Goal: Find specific page/section: Find specific page/section

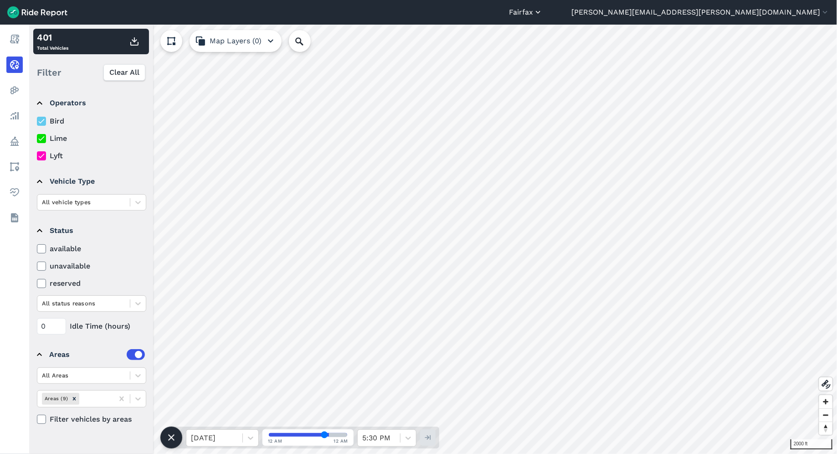
click at [542, 17] on button "Fairfax" at bounding box center [526, 12] width 34 height 11
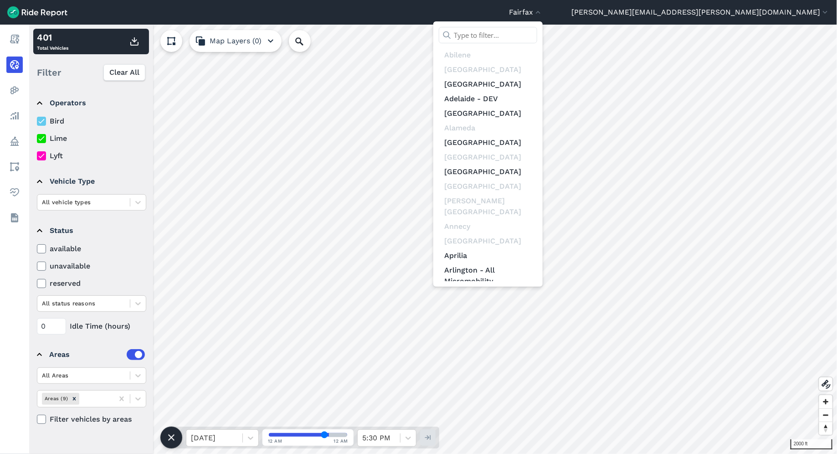
click at [537, 31] on input "text" at bounding box center [488, 35] width 98 height 16
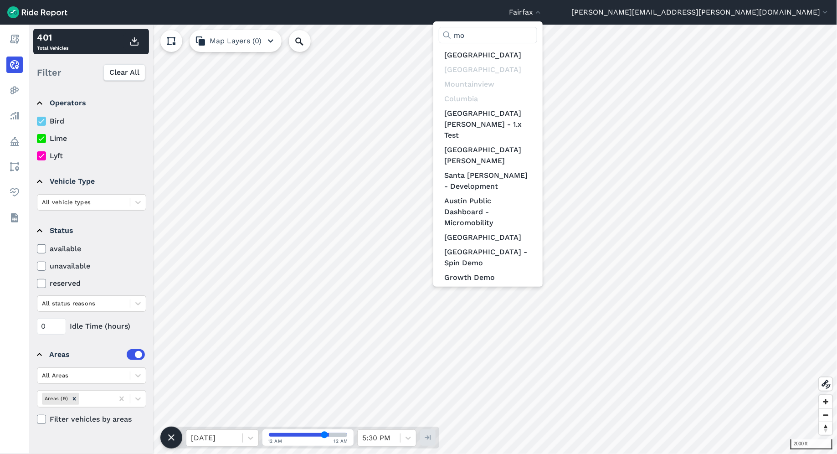
type input "m"
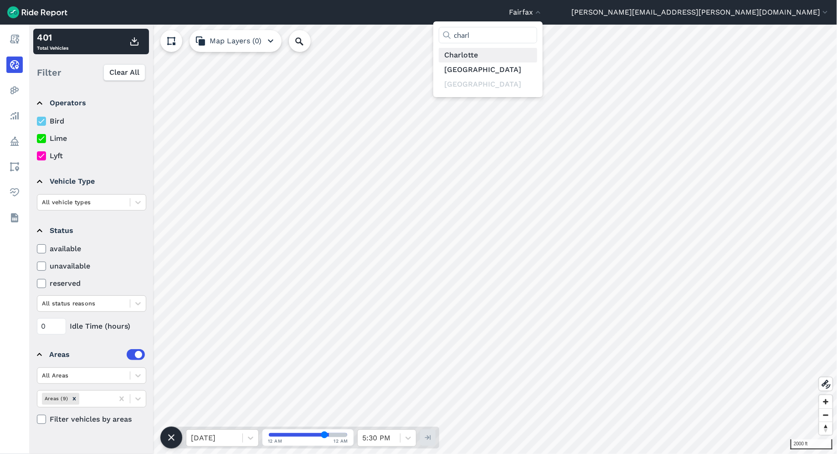
type input "charl"
click at [537, 53] on link "Charlotte" at bounding box center [488, 55] width 98 height 15
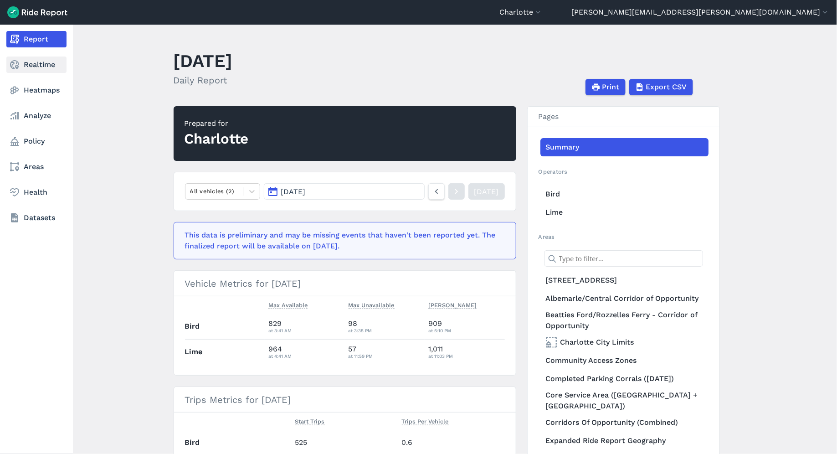
click at [27, 61] on link "Realtime" at bounding box center [36, 64] width 60 height 16
